Goal: Task Accomplishment & Management: Use online tool/utility

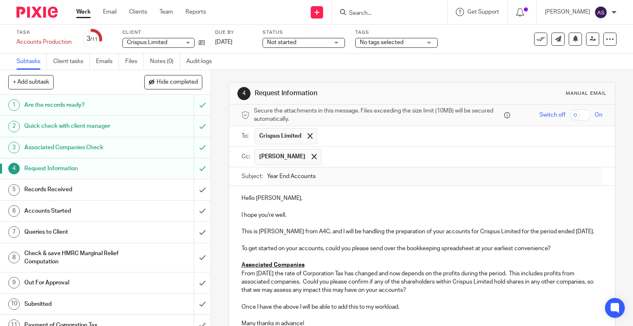
scroll to position [74, 0]
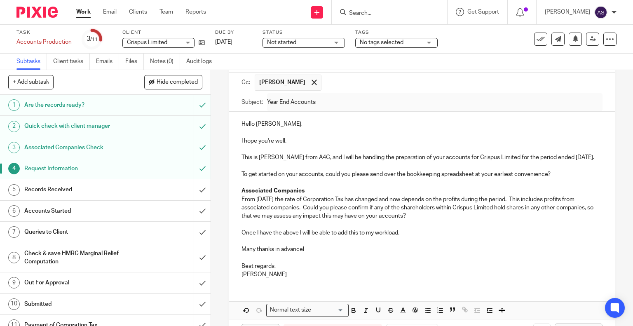
click at [82, 16] on link "Work" at bounding box center [83, 12] width 14 height 8
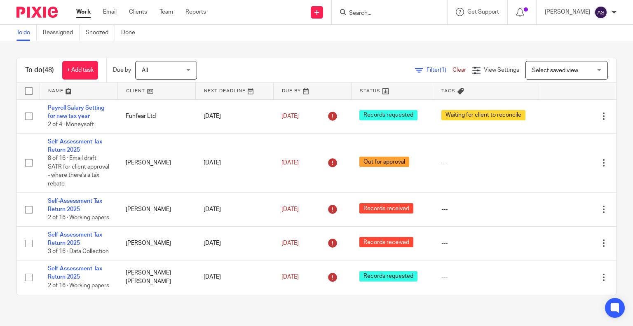
click at [363, 14] on input "Search" at bounding box center [385, 13] width 74 height 7
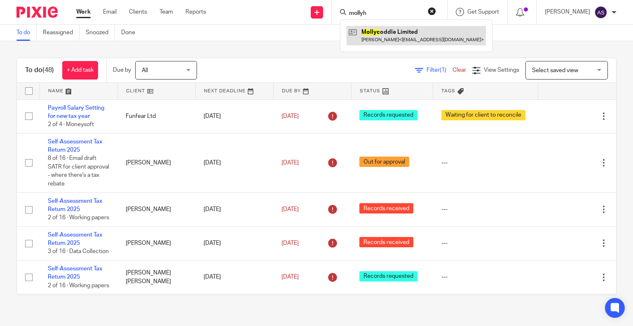
type input "mollyh"
click at [401, 36] on link at bounding box center [416, 35] width 139 height 19
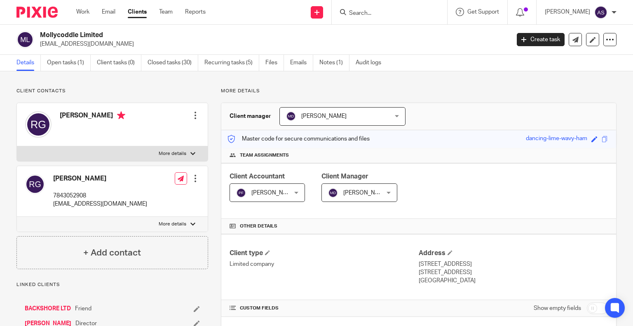
click at [364, 13] on input "Search" at bounding box center [385, 13] width 74 height 7
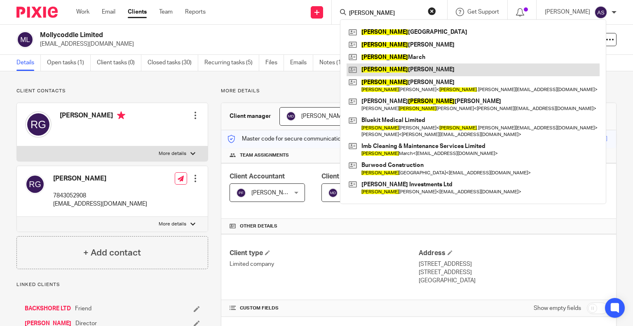
type input "rebecca"
click at [407, 70] on link at bounding box center [473, 69] width 253 height 12
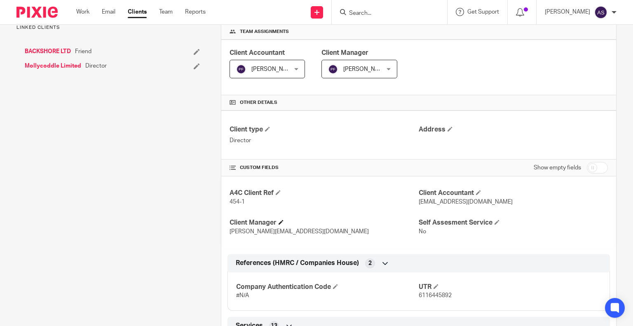
scroll to position [330, 0]
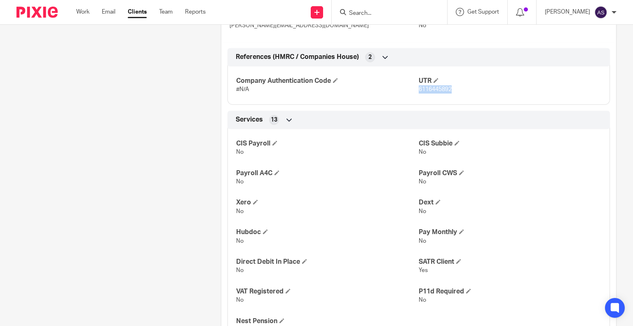
drag, startPoint x: 415, startPoint y: 89, endPoint x: 453, endPoint y: 87, distance: 38.4
click at [453, 87] on p "6116445892" at bounding box center [510, 89] width 183 height 8
copy span "6116445892"
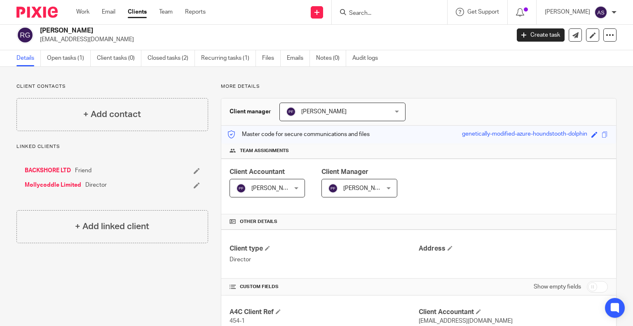
scroll to position [0, 0]
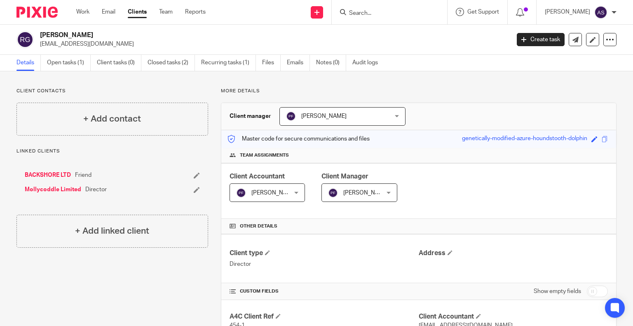
drag, startPoint x: 41, startPoint y: 35, endPoint x: 128, endPoint y: 33, distance: 87.0
click at [128, 33] on h2 "Rebecca Jane Grady" at bounding box center [226, 35] width 372 height 9
copy h2 "Rebecca Jane Grady"
click at [367, 14] on input "Search" at bounding box center [385, 13] width 74 height 7
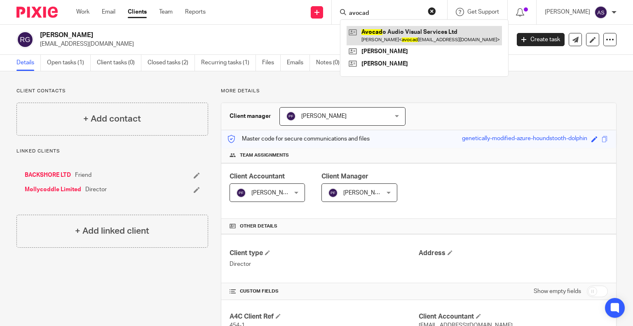
type input "avocad"
click at [414, 40] on link at bounding box center [424, 35] width 155 height 19
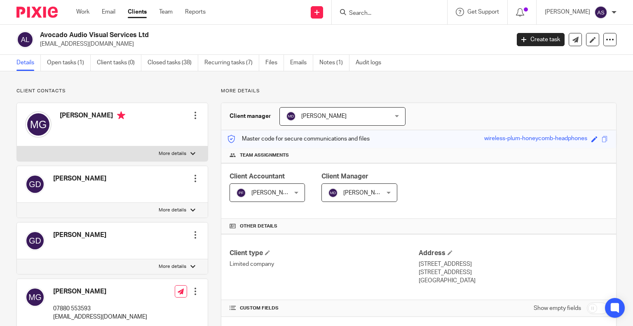
drag, startPoint x: 40, startPoint y: 34, endPoint x: 122, endPoint y: 34, distance: 81.2
click at [195, 34] on h2 "Avocado Audio Visual Services Ltd" at bounding box center [226, 35] width 372 height 9
copy h2 "Avocado Audio Visual Services Ltd"
click at [77, 30] on div "Avocado Audio Visual Services Ltd avocadoaudiovisual@gmail.com Create task Upda…" at bounding box center [316, 40] width 633 height 30
drag, startPoint x: 86, startPoint y: 35, endPoint x: 48, endPoint y: 33, distance: 38.4
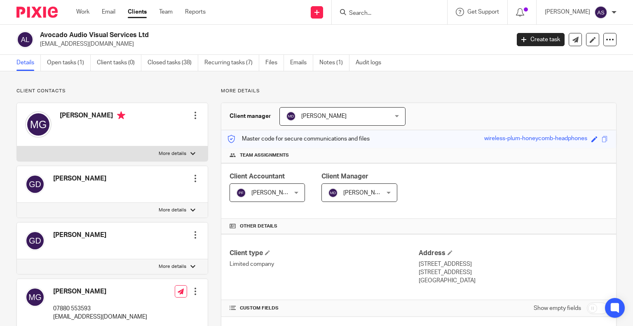
click at [86, 35] on h2 "Avocado Audio Visual Services Ltd" at bounding box center [226, 35] width 372 height 9
click at [46, 33] on h2 "Avocado Audio Visual Services Ltd" at bounding box center [226, 35] width 372 height 9
click at [46, 38] on h2 "Avocado Audio Visual Services Ltd" at bounding box center [226, 35] width 372 height 9
drag, startPoint x: 42, startPoint y: 36, endPoint x: 167, endPoint y: 38, distance: 124.5
click at [167, 38] on h2 "Avocado Audio Visual Services Ltd" at bounding box center [226, 35] width 372 height 9
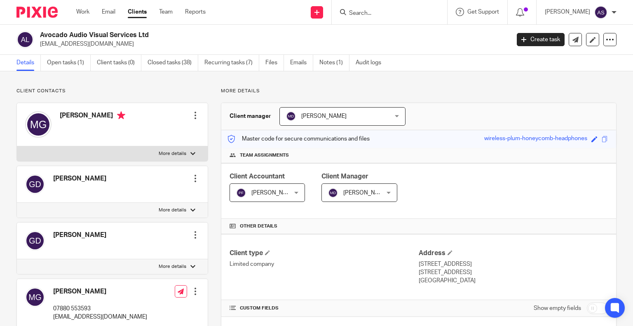
drag, startPoint x: 49, startPoint y: 33, endPoint x: 24, endPoint y: 35, distance: 25.2
click at [49, 33] on h2 "Avocado Audio Visual Services Ltd" at bounding box center [226, 35] width 372 height 9
click at [42, 34] on h2 "Avocado Audio Visual Services Ltd" at bounding box center [226, 35] width 372 height 9
drag, startPoint x: 41, startPoint y: 35, endPoint x: 157, endPoint y: 38, distance: 116.7
click at [157, 38] on h2 "Avocado Audio Visual Services Ltd" at bounding box center [226, 35] width 372 height 9
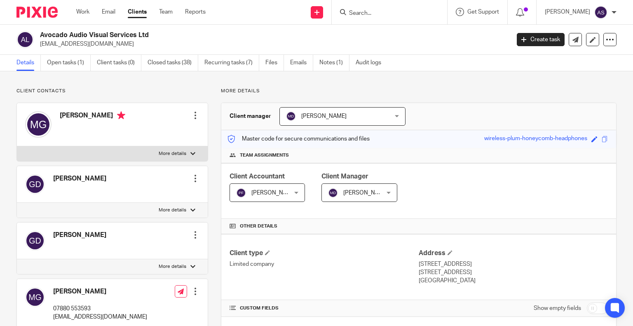
copy h2 "Avocado Audio Visual Services Ltd"
click at [373, 10] on input "Search" at bounding box center [385, 13] width 74 height 7
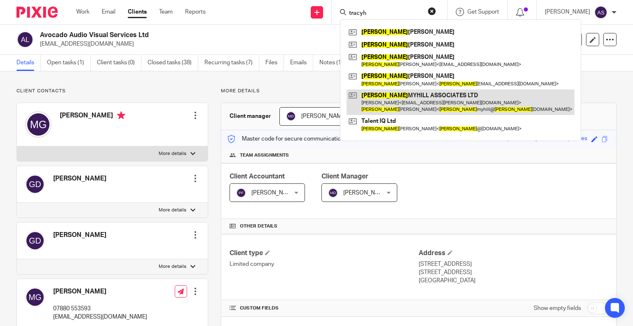
type input "tracyh"
click at [403, 102] on link at bounding box center [461, 102] width 228 height 26
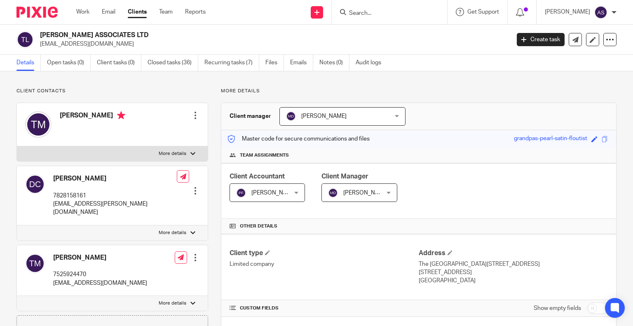
drag, startPoint x: 0, startPoint y: 0, endPoint x: 192, endPoint y: 36, distance: 195.8
click at [192, 36] on h2 "TRACY MYHILL ASSOCIATES LTD" at bounding box center [226, 35] width 372 height 9
click at [69, 38] on h2 "TRACY MYHILL ASSOCIATES LTD" at bounding box center [226, 35] width 372 height 9
drag, startPoint x: 41, startPoint y: 33, endPoint x: 159, endPoint y: 33, distance: 118.3
click at [159, 33] on h2 "TRACY MYHILL ASSOCIATES LTD" at bounding box center [226, 35] width 372 height 9
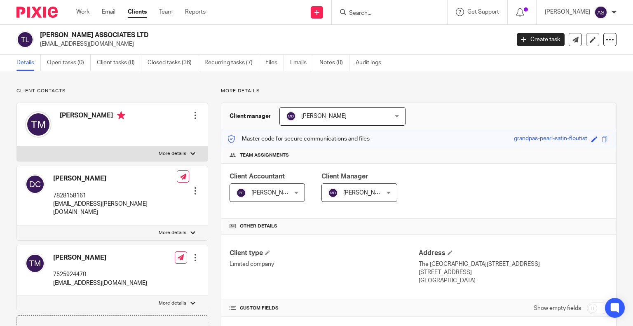
copy h2 "TRACY MYHILL ASSOCIATES LTD"
click at [94, 35] on h2 "TRACY MYHILL ASSOCIATES LTD" at bounding box center [226, 35] width 372 height 9
click at [360, 13] on input "Search" at bounding box center [385, 13] width 74 height 7
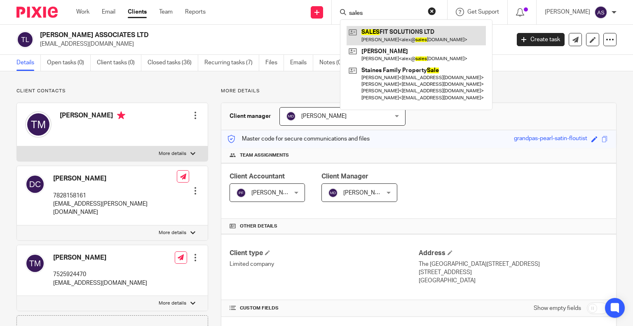
type input "sales"
click at [398, 31] on link at bounding box center [416, 35] width 139 height 19
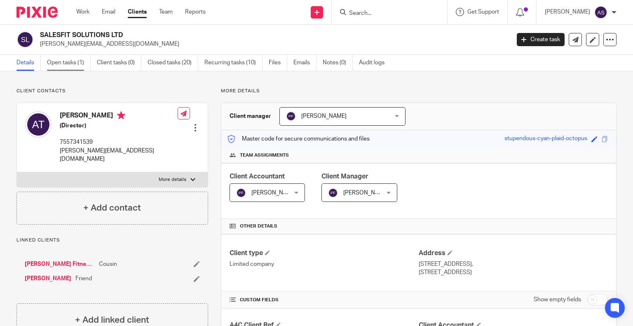
click at [61, 61] on link "Open tasks (1)" at bounding box center [69, 63] width 44 height 16
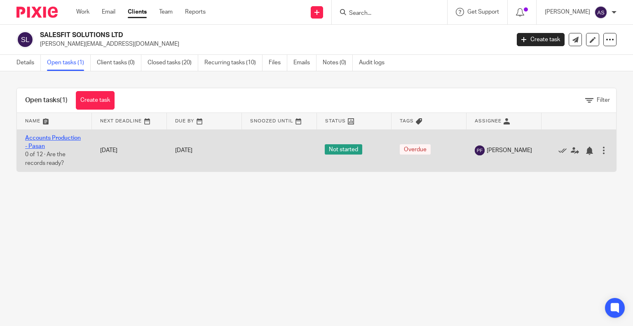
click at [49, 135] on link "Accounts Production - Pasan" at bounding box center [53, 142] width 56 height 14
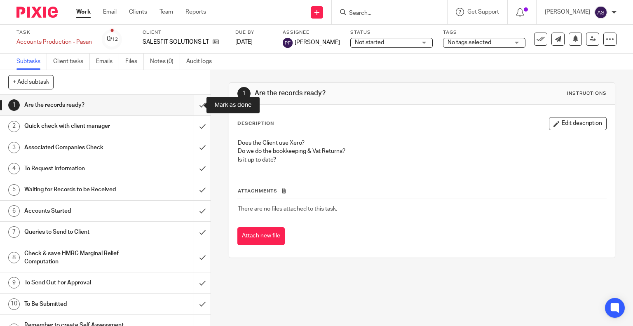
drag, startPoint x: 194, startPoint y: 103, endPoint x: 190, endPoint y: 112, distance: 9.3
click at [193, 103] on input "submit" at bounding box center [105, 105] width 211 height 21
click at [193, 125] on input "submit" at bounding box center [105, 126] width 211 height 21
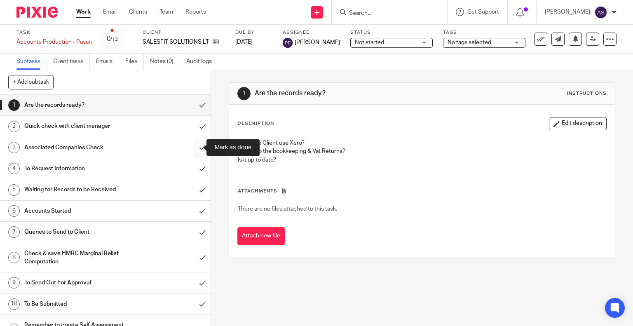
click at [191, 149] on input "submit" at bounding box center [105, 147] width 211 height 21
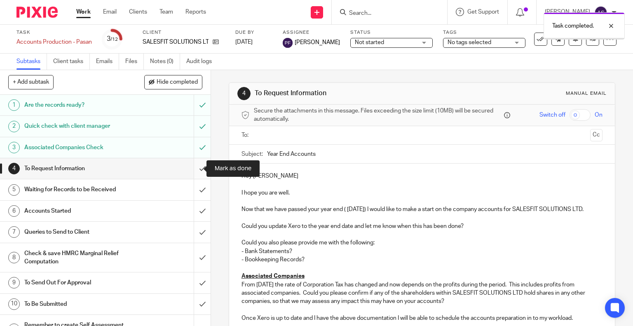
click at [194, 170] on input "submit" at bounding box center [105, 168] width 211 height 21
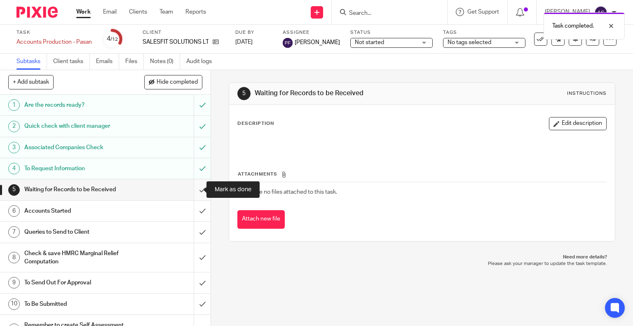
click at [194, 189] on input "submit" at bounding box center [105, 189] width 211 height 21
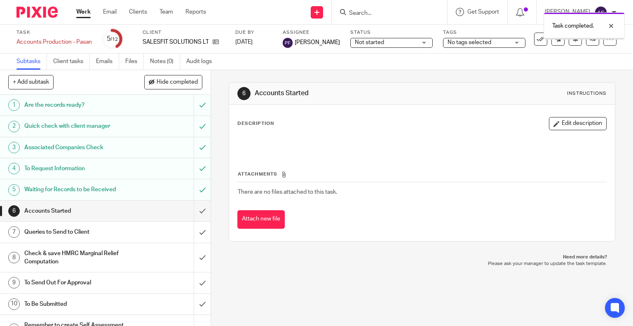
scroll to position [38, 0]
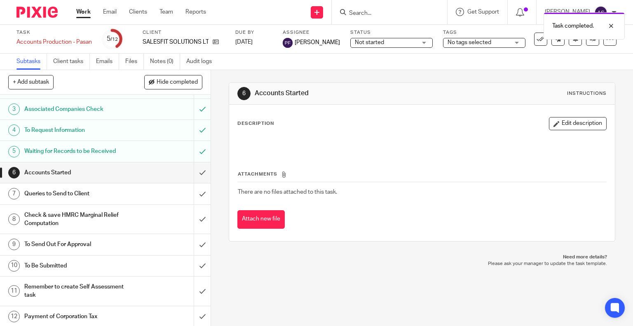
click at [70, 240] on h1 "To Send Out For Approval" at bounding box center [78, 244] width 108 height 12
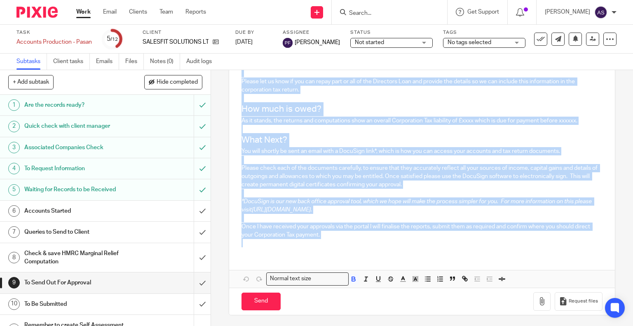
scroll to position [284, 0]
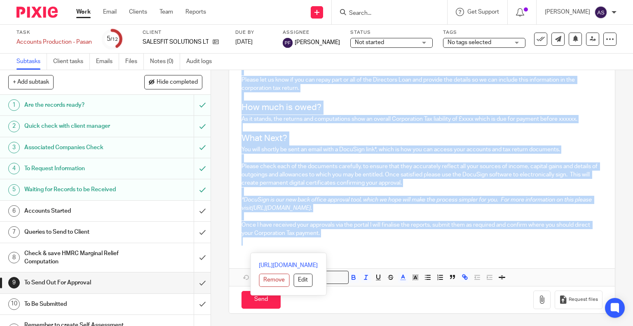
drag, startPoint x: 239, startPoint y: 174, endPoint x: 320, endPoint y: 303, distance: 151.9
click at [320, 303] on form "Secure the attachments in this message. Files exceeding the size limit (10MB) w…" at bounding box center [422, 70] width 386 height 486
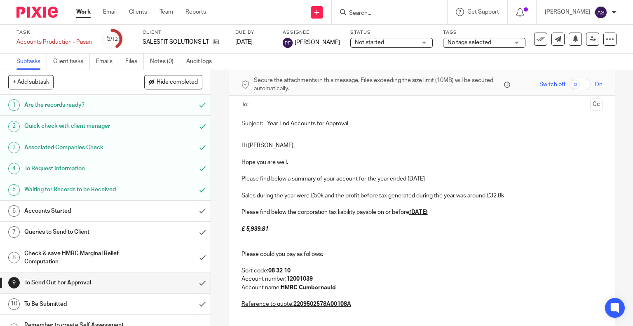
scroll to position [0, 0]
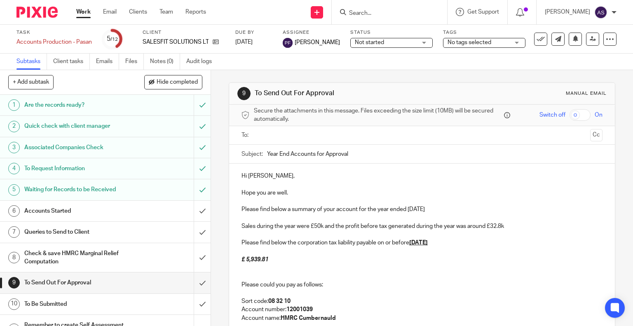
click at [264, 138] on input "text" at bounding box center [422, 135] width 330 height 9
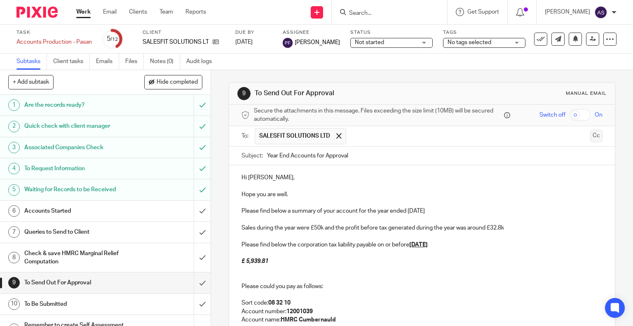
click at [590, 133] on button "Cc" at bounding box center [596, 136] width 12 height 12
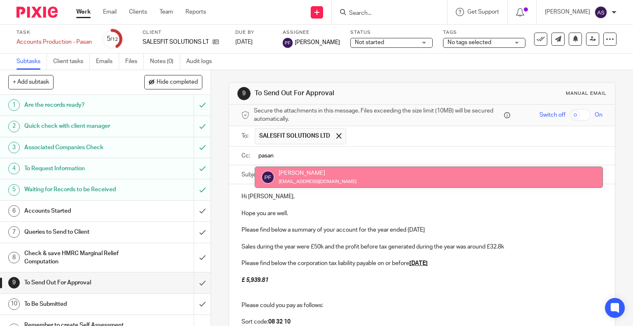
type input "pasan"
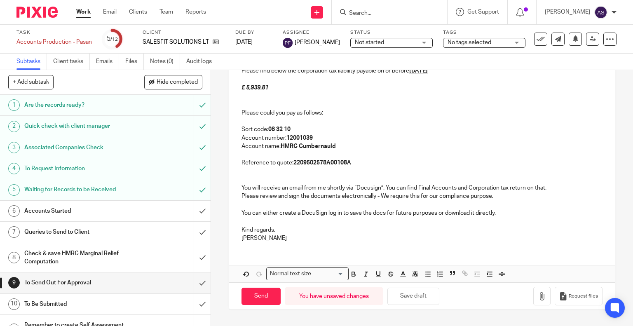
scroll to position [238, 0]
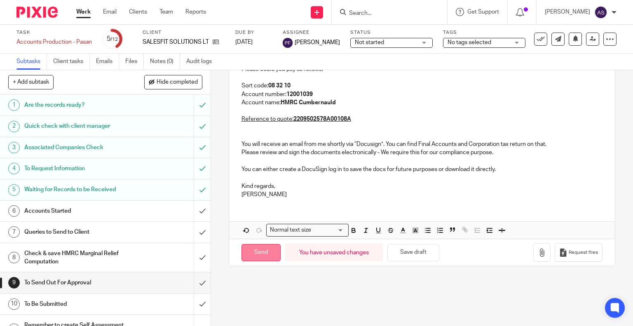
click at [252, 247] on input "Send" at bounding box center [261, 253] width 39 height 18
type input "Sent"
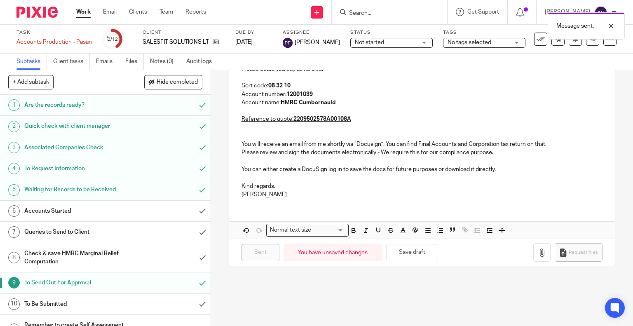
scroll to position [0, 0]
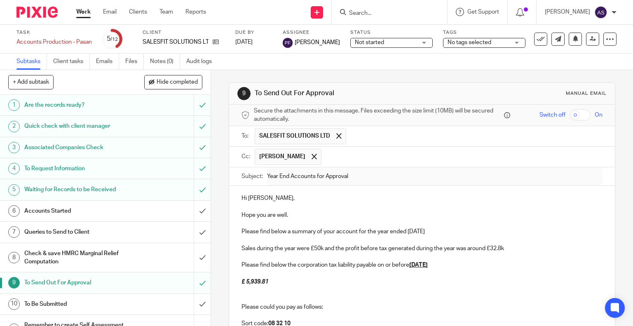
click at [372, 14] on input "Search" at bounding box center [385, 13] width 74 height 7
click at [216, 41] on icon at bounding box center [216, 42] width 6 height 6
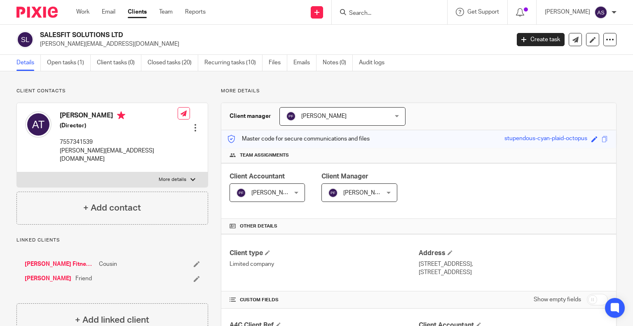
drag, startPoint x: 39, startPoint y: 44, endPoint x: 142, endPoint y: 39, distance: 102.7
click at [142, 39] on div "SALESFIT SOLUTIONS LTD [PERSON_NAME][EMAIL_ADDRESS][DOMAIN_NAME]" at bounding box center [260, 39] width 488 height 17
click at [103, 45] on p "alex@salesfitsolutions.com" at bounding box center [272, 44] width 465 height 8
drag, startPoint x: 41, startPoint y: 43, endPoint x: 124, endPoint y: 44, distance: 82.8
click at [124, 44] on p "alex@salesfitsolutions.com" at bounding box center [272, 44] width 465 height 8
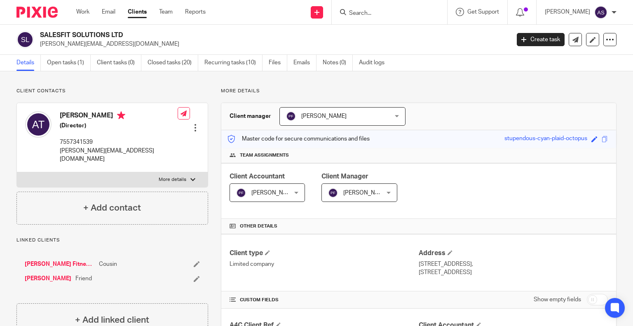
copy p "alex@salesfitsolutions.com"
click at [93, 45] on p "alex@salesfitsolutions.com" at bounding box center [272, 44] width 465 height 8
drag, startPoint x: 40, startPoint y: 34, endPoint x: 129, endPoint y: 38, distance: 88.7
click at [129, 38] on h2 "SALESFIT SOLUTIONS LTD" at bounding box center [226, 35] width 372 height 9
copy h2 "SALESFIT SOLUTIONS LTD"
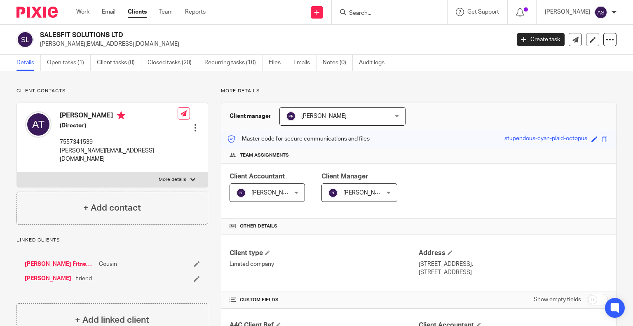
click at [374, 12] on input "Search" at bounding box center [385, 13] width 74 height 7
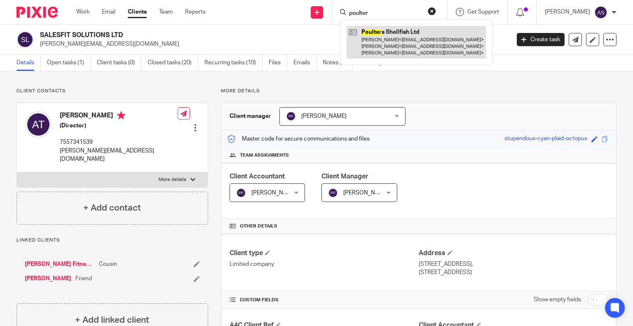
type input "poulter"
click at [422, 49] on link at bounding box center [416, 42] width 139 height 33
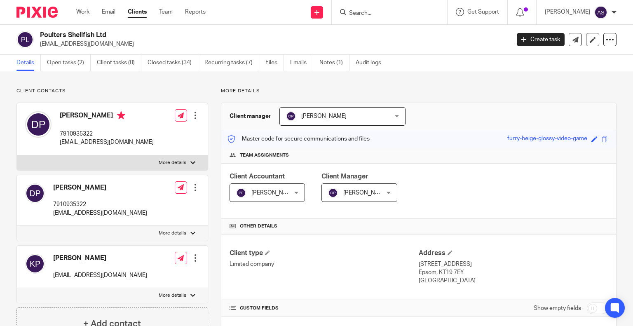
click at [366, 16] on input "Search" at bounding box center [385, 13] width 74 height 7
